Goal: Information Seeking & Learning: Learn about a topic

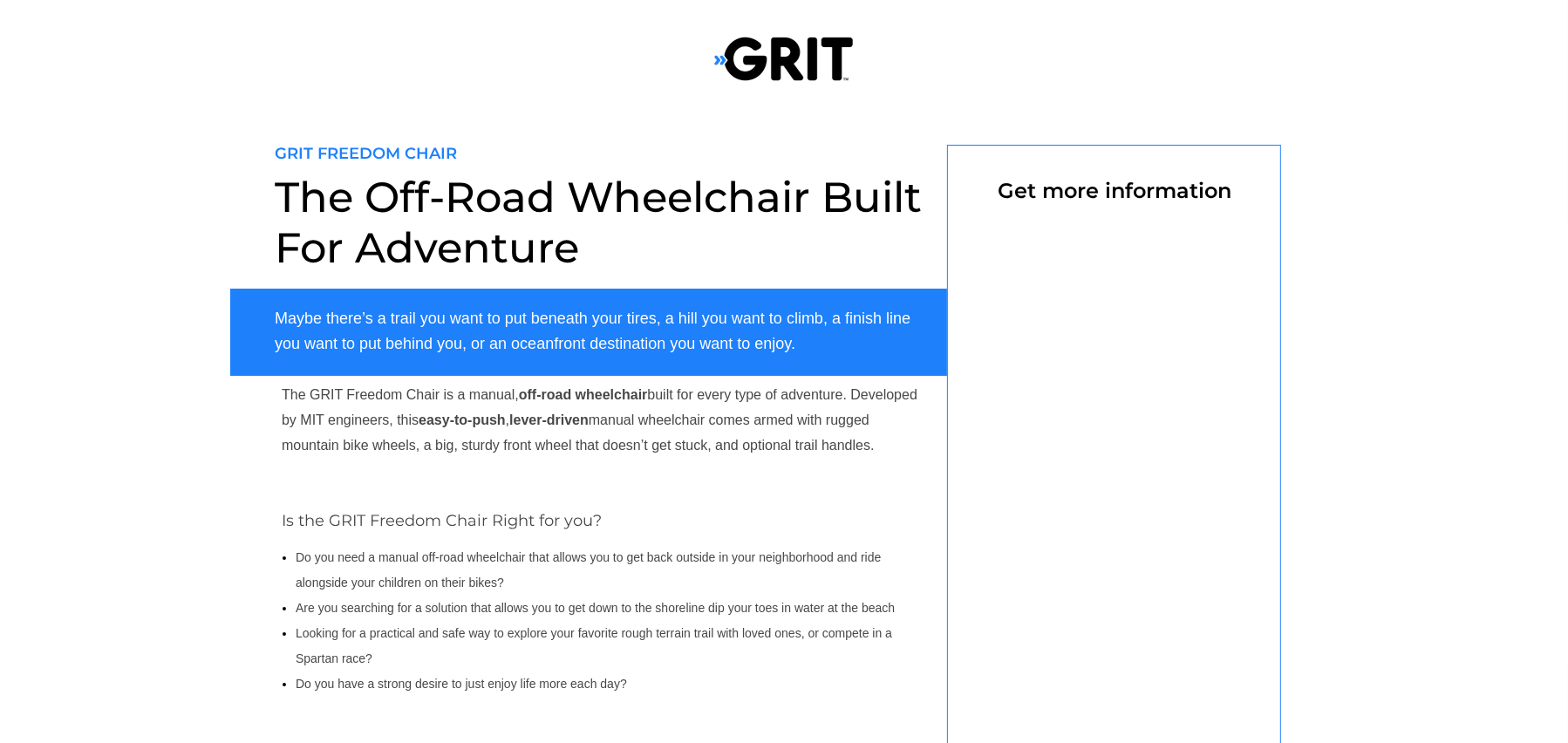
select select "US"
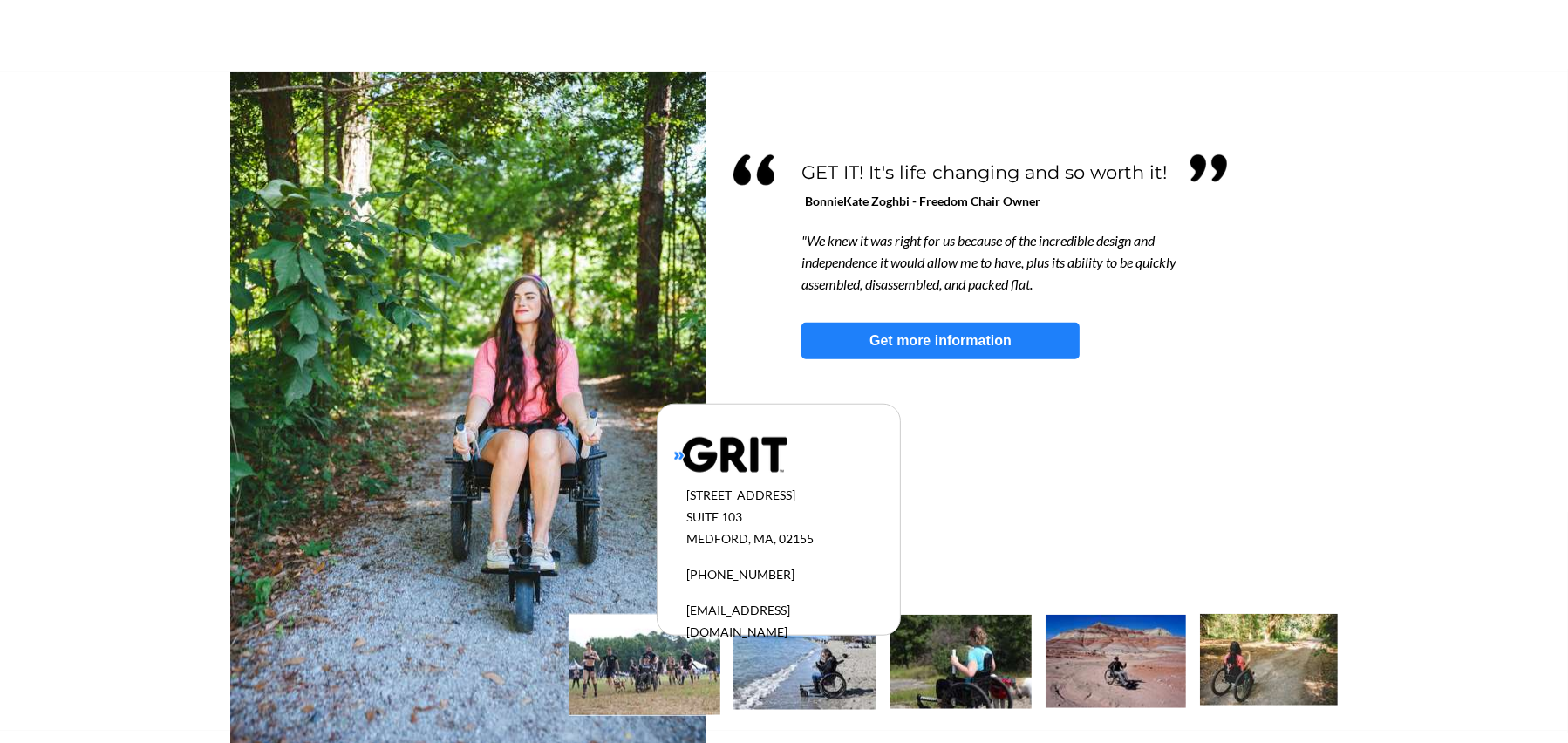
scroll to position [1523, 0]
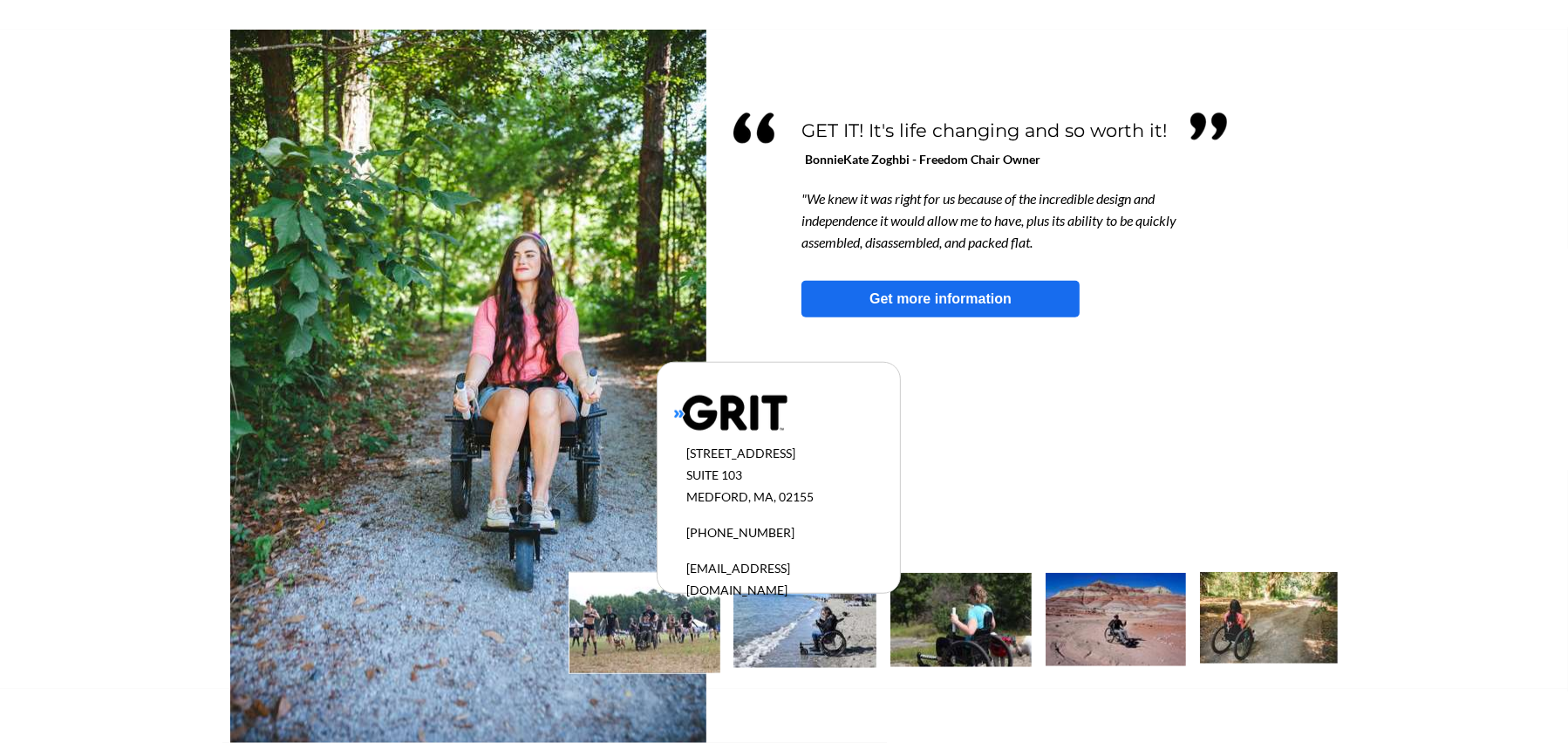
click at [962, 283] on link "Get more information" at bounding box center [940, 299] width 278 height 36
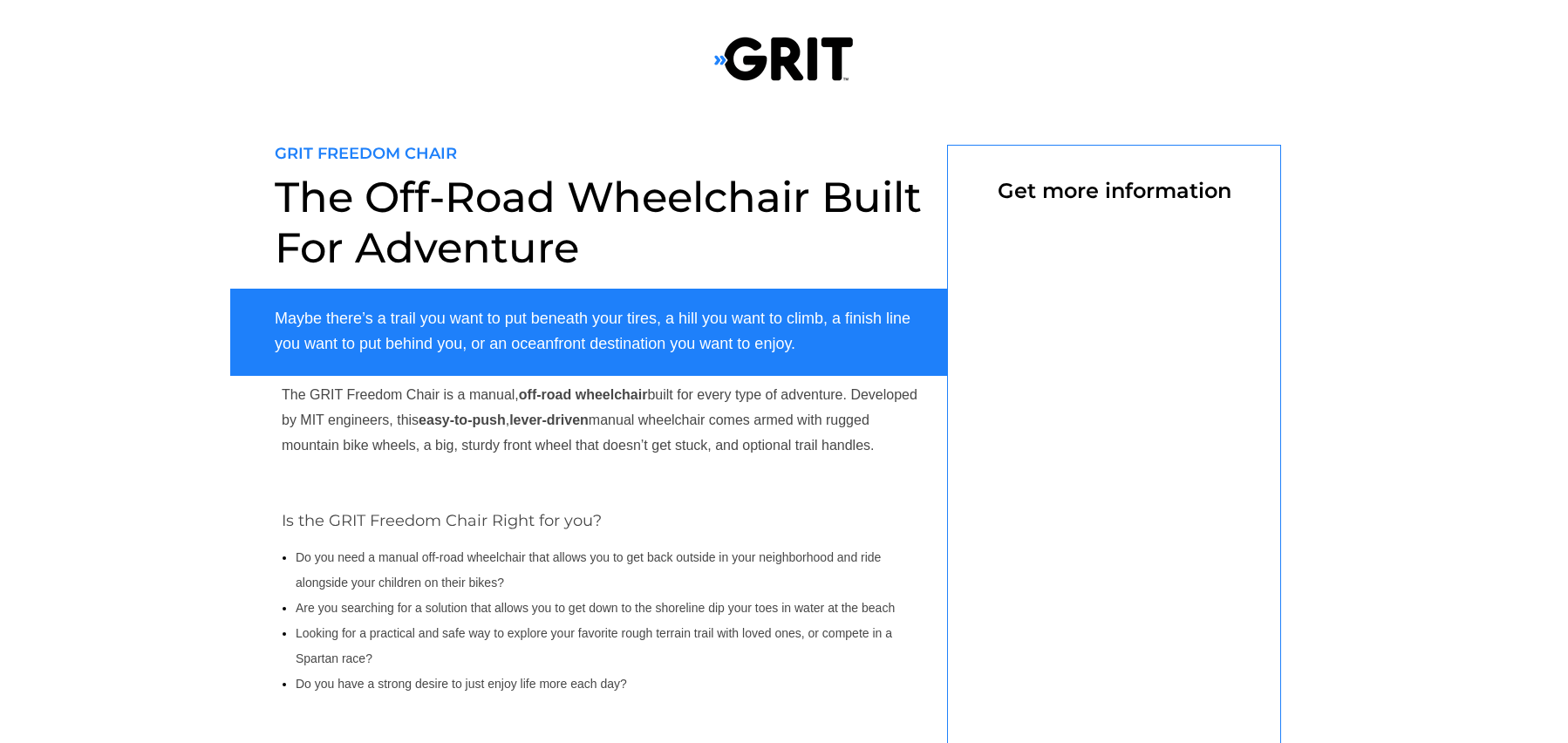
scroll to position [145, 0]
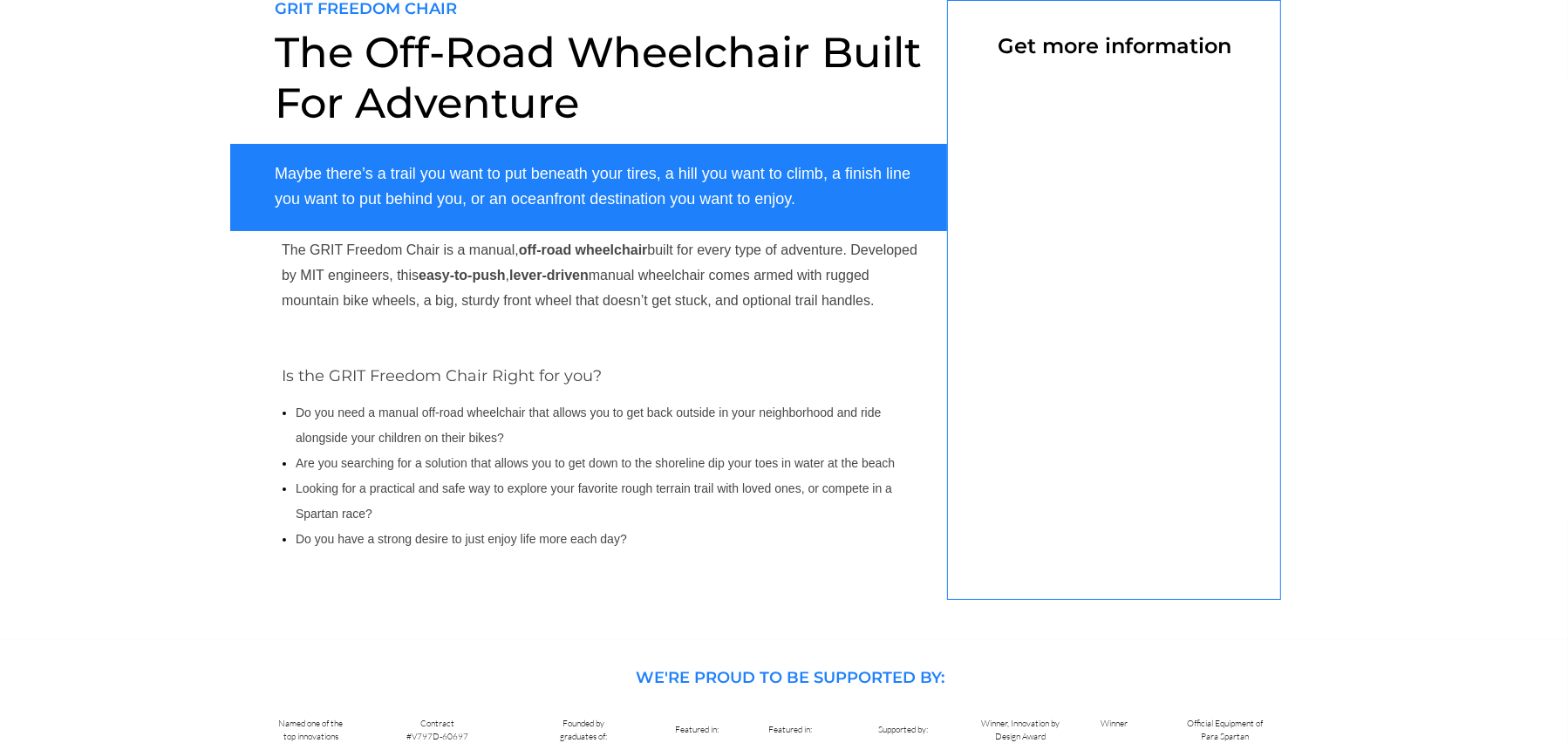
select select "US"
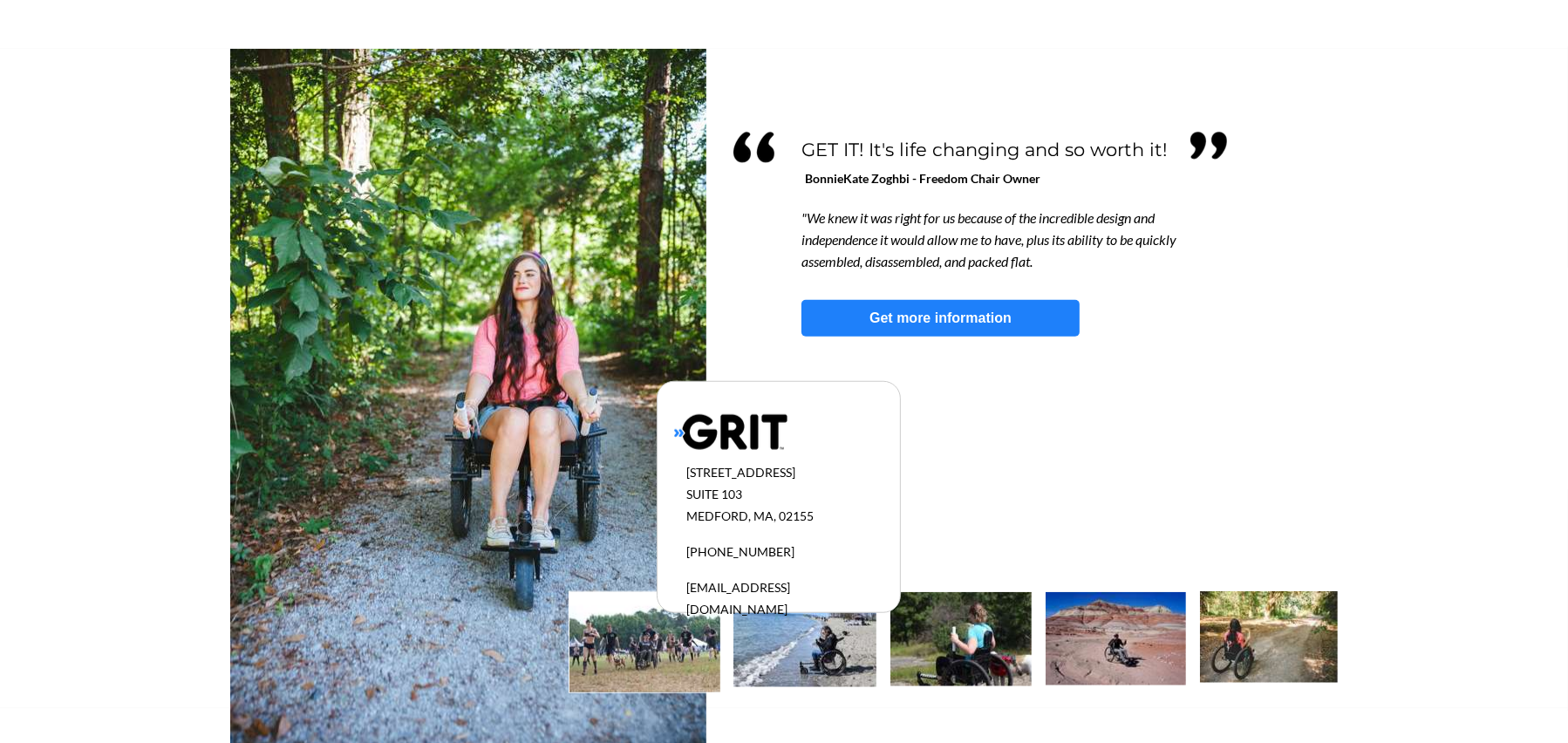
scroll to position [1523, 0]
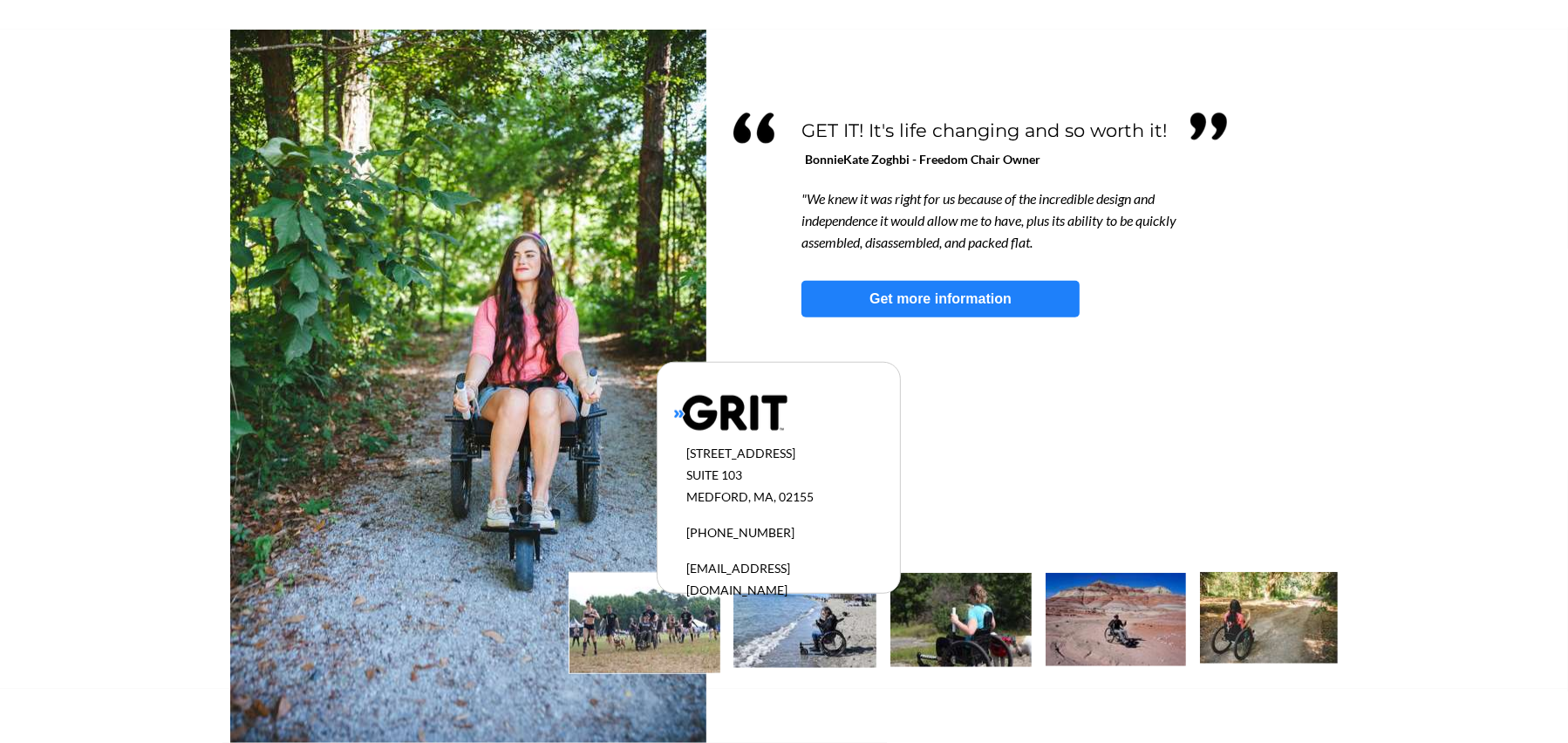
click at [1140, 635] on img at bounding box center [1116, 619] width 140 height 93
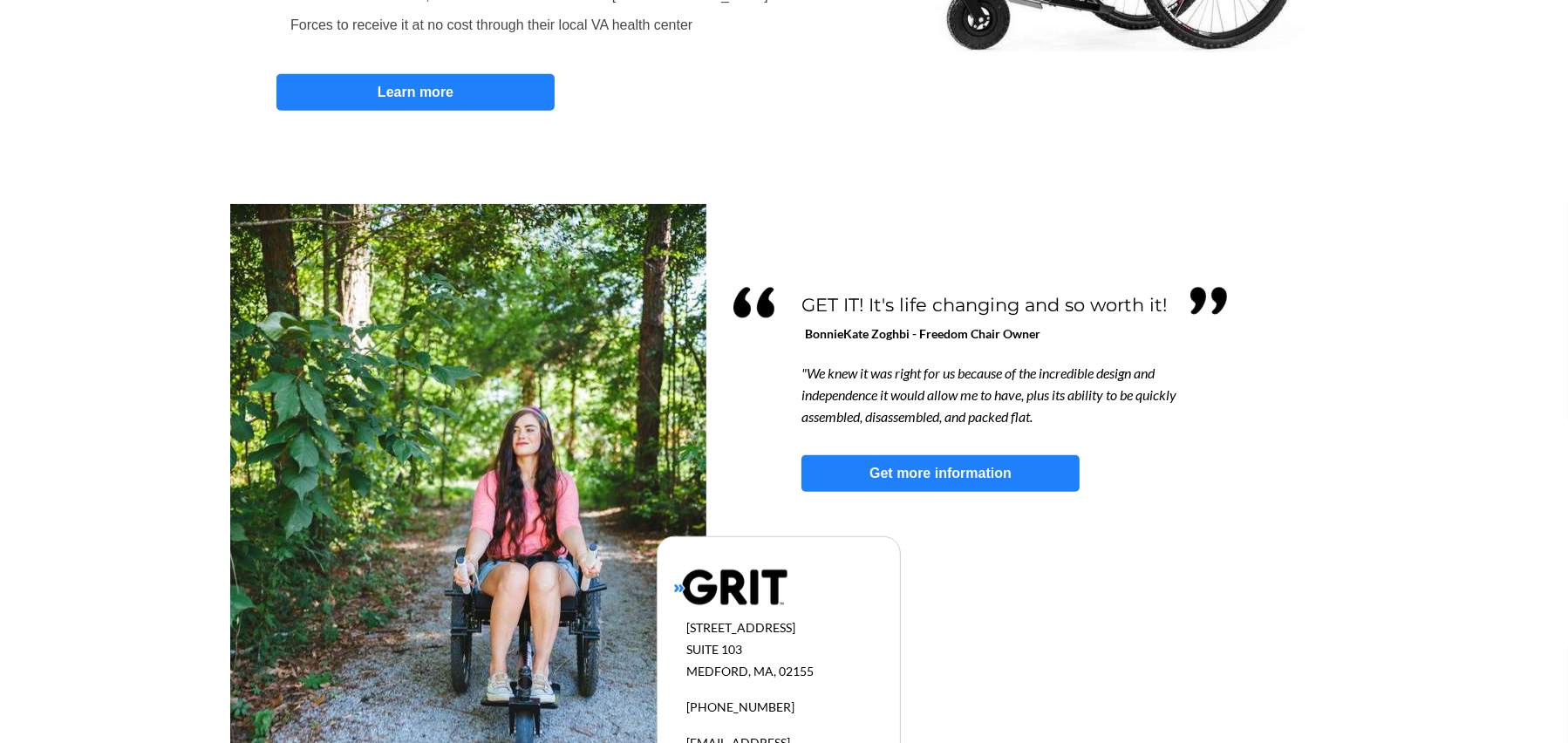
click at [974, 478] on strong "Get more information" at bounding box center [940, 473] width 142 height 15
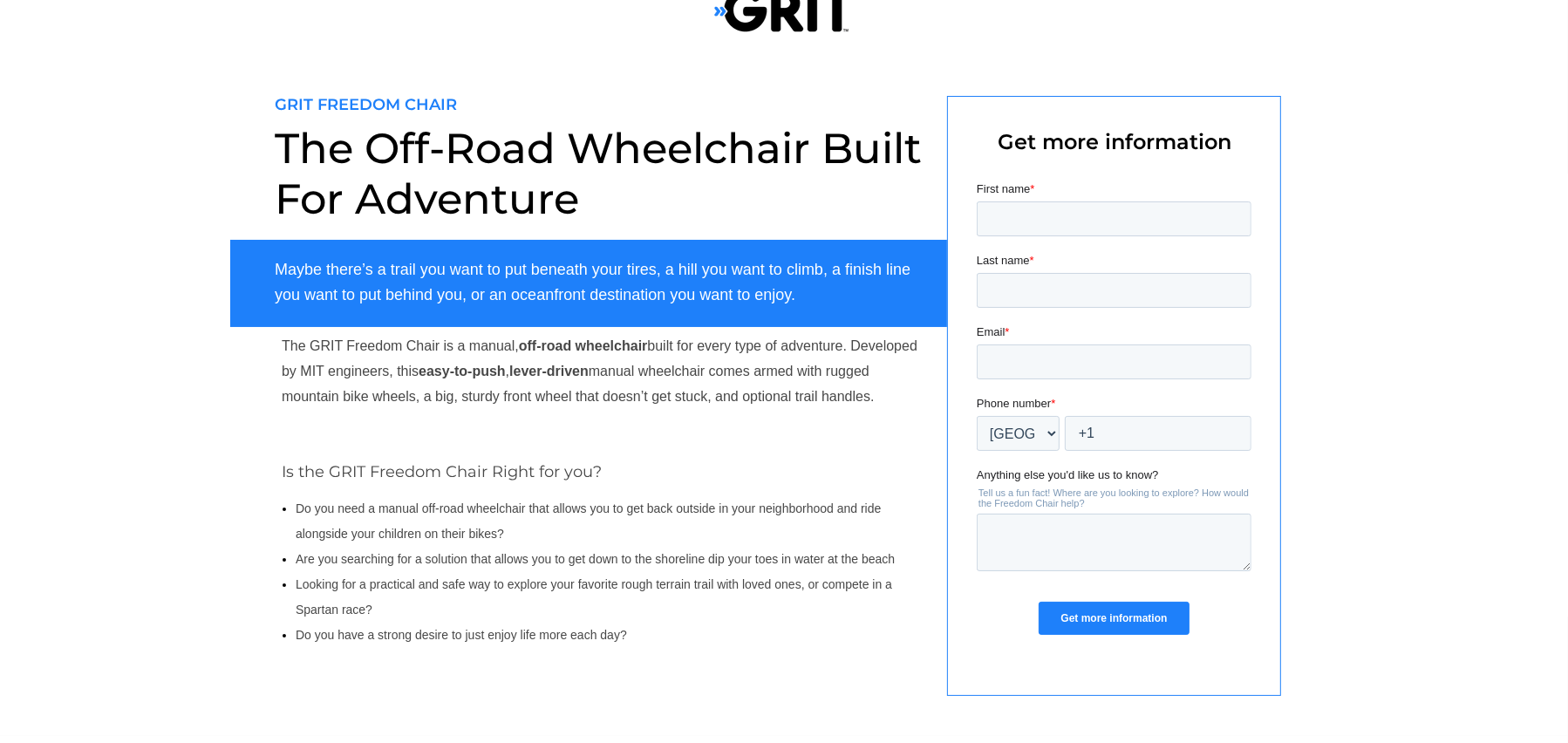
scroll to position [0, 0]
